Goal: Information Seeking & Learning: Learn about a topic

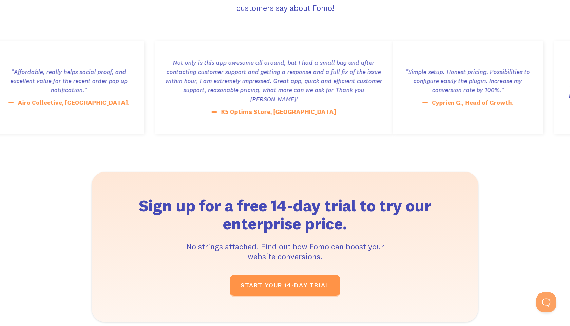
scroll to position [1673, 0]
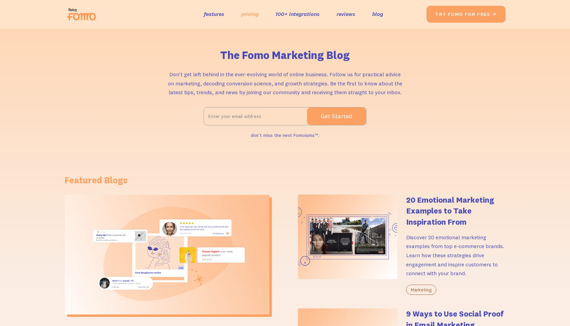
click at [248, 14] on link "pricing" at bounding box center [249, 14] width 17 height 10
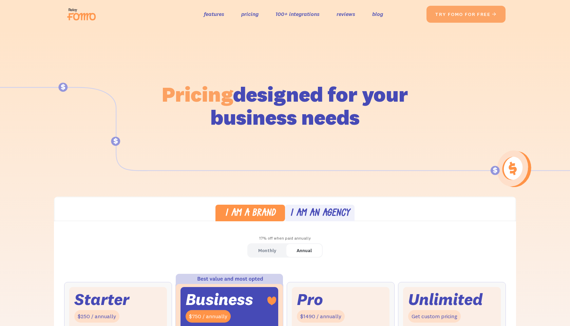
click at [298, 14] on link "100+ integrations" at bounding box center [298, 14] width 44 height 10
